Goal: Navigation & Orientation: Go to known website

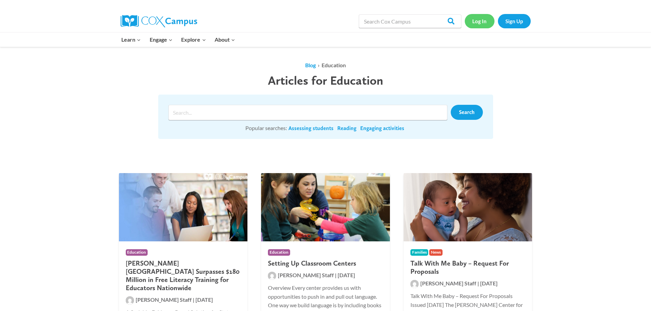
click at [482, 24] on link "Log In" at bounding box center [479, 21] width 30 height 14
click at [480, 23] on link "Log In" at bounding box center [479, 21] width 30 height 14
